Goal: Task Accomplishment & Management: Manage account settings

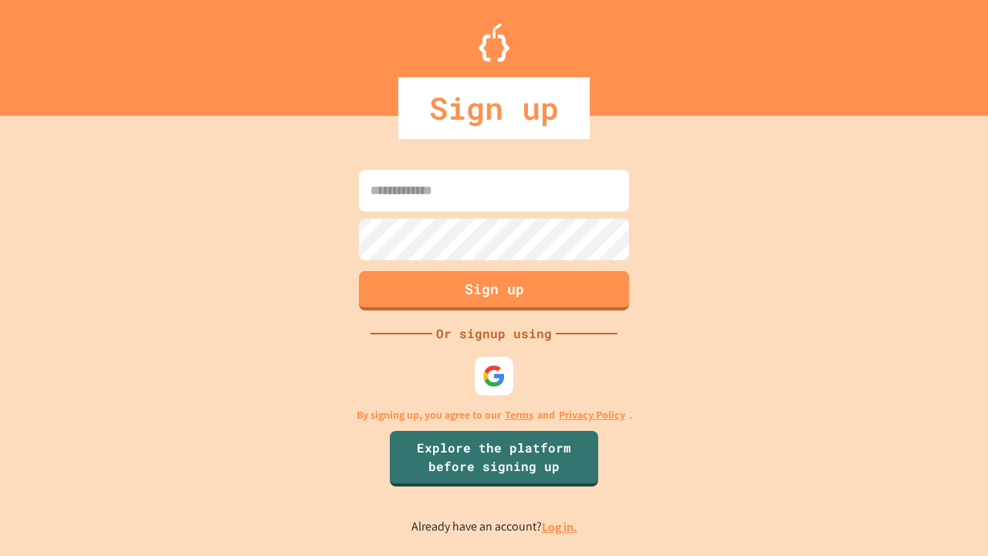
click at [560, 526] on link "Log in." at bounding box center [559, 526] width 35 height 16
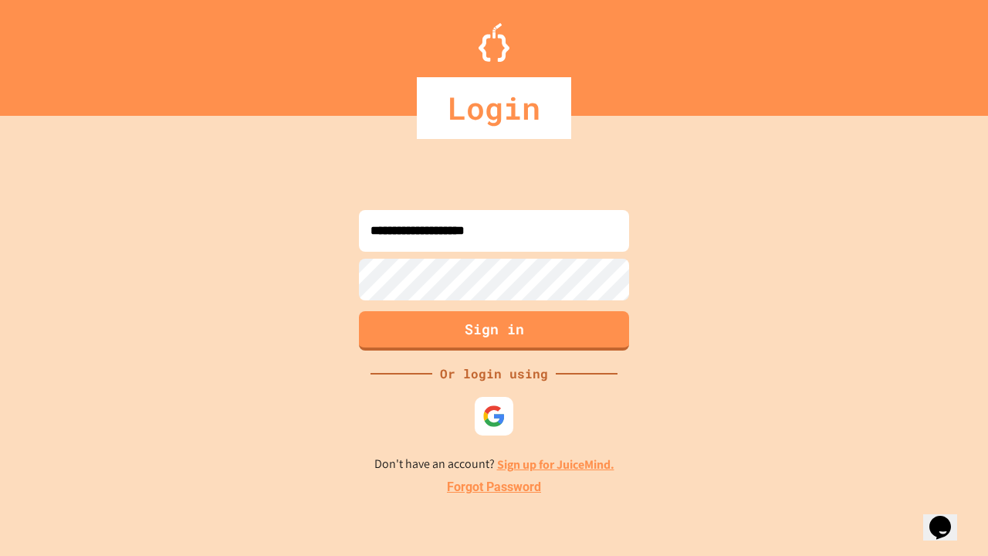
type input "**********"
